Goal: Check status: Check status

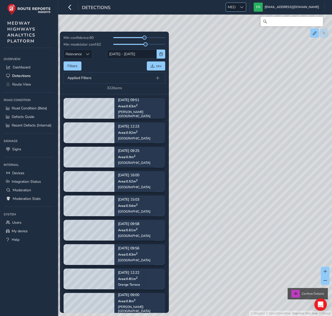
click at [237, 5] on span "MED" at bounding box center [231, 7] width 11 height 9
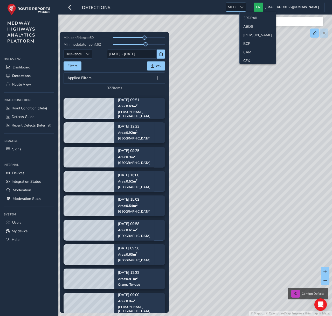
click at [237, 5] on span "MED" at bounding box center [231, 7] width 11 height 9
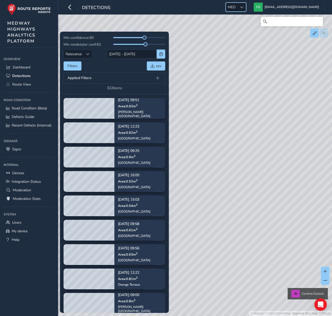
click at [237, 8] on span "MED" at bounding box center [231, 7] width 11 height 9
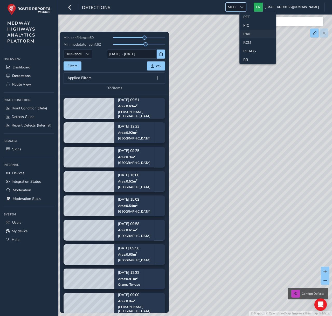
scroll to position [242, 0]
click at [250, 21] on li "SCC" at bounding box center [257, 23] width 36 height 9
